Goal: Information Seeking & Learning: Learn about a topic

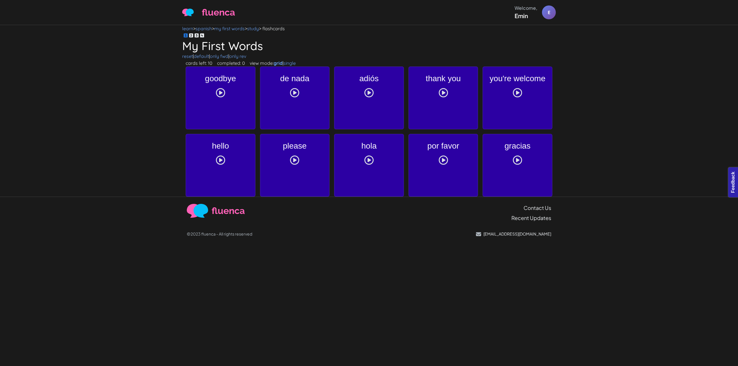
click at [681, 50] on body "fluenca Welcome, Emin E Help Account" at bounding box center [369, 183] width 738 height 366
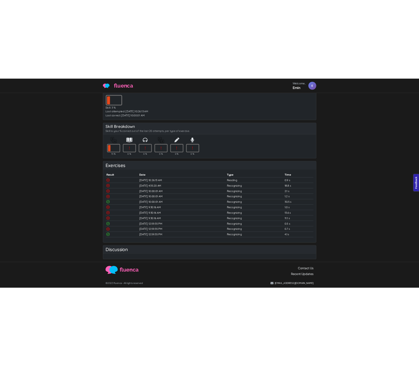
scroll to position [61, 0]
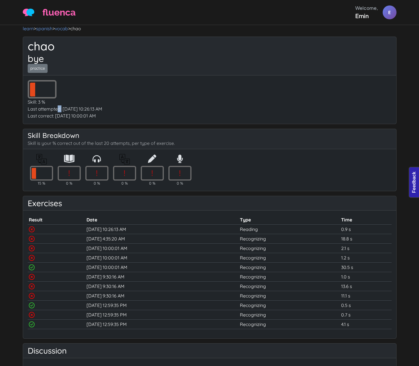
drag, startPoint x: 61, startPoint y: 110, endPoint x: 57, endPoint y: 110, distance: 3.8
click at [55, 110] on div "Last attempted: [DATE] 10:26:13 AM" at bounding box center [210, 109] width 364 height 7
click at [62, 110] on div "Last attempted: [DATE] 10:26:13 AM" at bounding box center [210, 109] width 364 height 7
drag, startPoint x: 62, startPoint y: 108, endPoint x: 28, endPoint y: 111, distance: 34.7
click at [28, 111] on div "Last attempted: [DATE] 10:26:13 AM" at bounding box center [210, 109] width 364 height 7
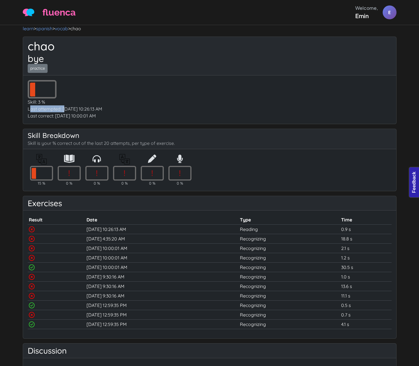
copy div "Last attempted:"
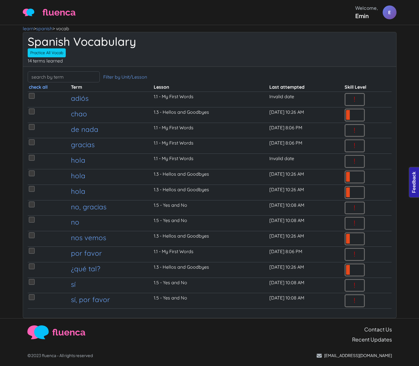
drag, startPoint x: 69, startPoint y: 60, endPoint x: 33, endPoint y: 64, distance: 35.7
click at [33, 64] on p "14 terms learned" at bounding box center [210, 60] width 364 height 7
copy p "terms learned"
click at [241, 52] on p "Practice All Vocab Practice Selected Vocab (0) Flashcards Selected Vocab (0)" at bounding box center [210, 52] width 364 height 9
